Goal: Task Accomplishment & Management: Use online tool/utility

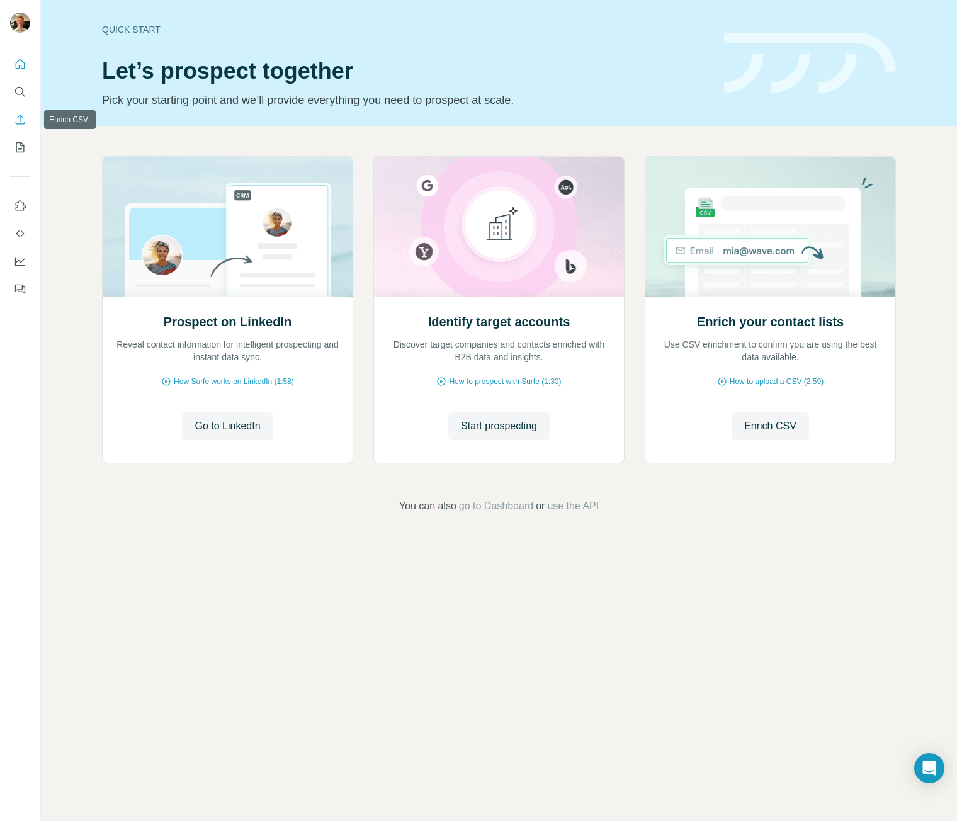
click at [21, 128] on button "Enrich CSV" at bounding box center [20, 119] width 20 height 23
